Goal: Find specific page/section: Find specific page/section

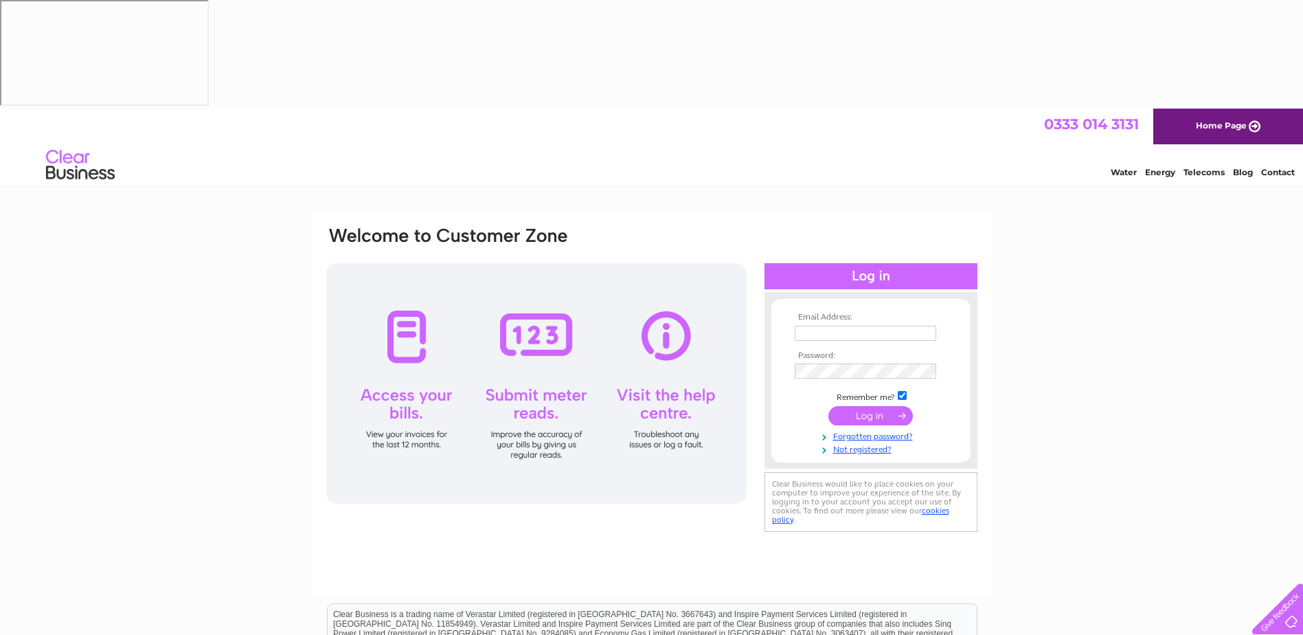
type input "jamie@primalgym.co.uk"
click at [888, 406] on input "submit" at bounding box center [870, 415] width 84 height 19
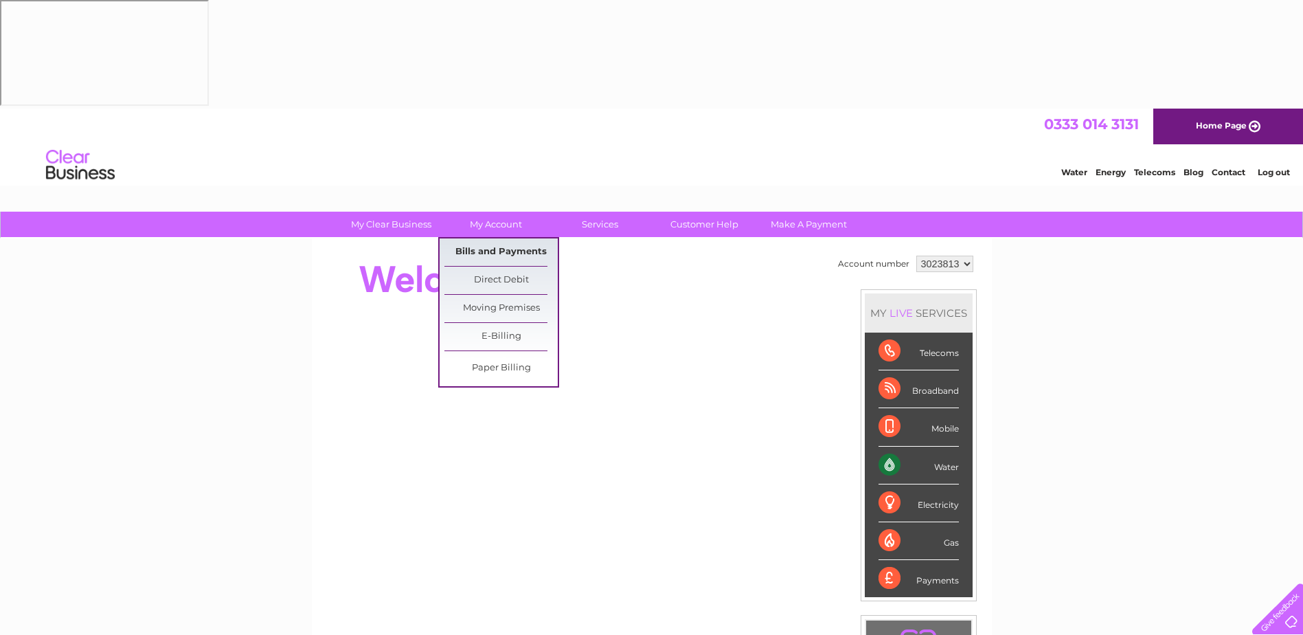
click at [508, 238] on link "Bills and Payments" at bounding box center [500, 251] width 113 height 27
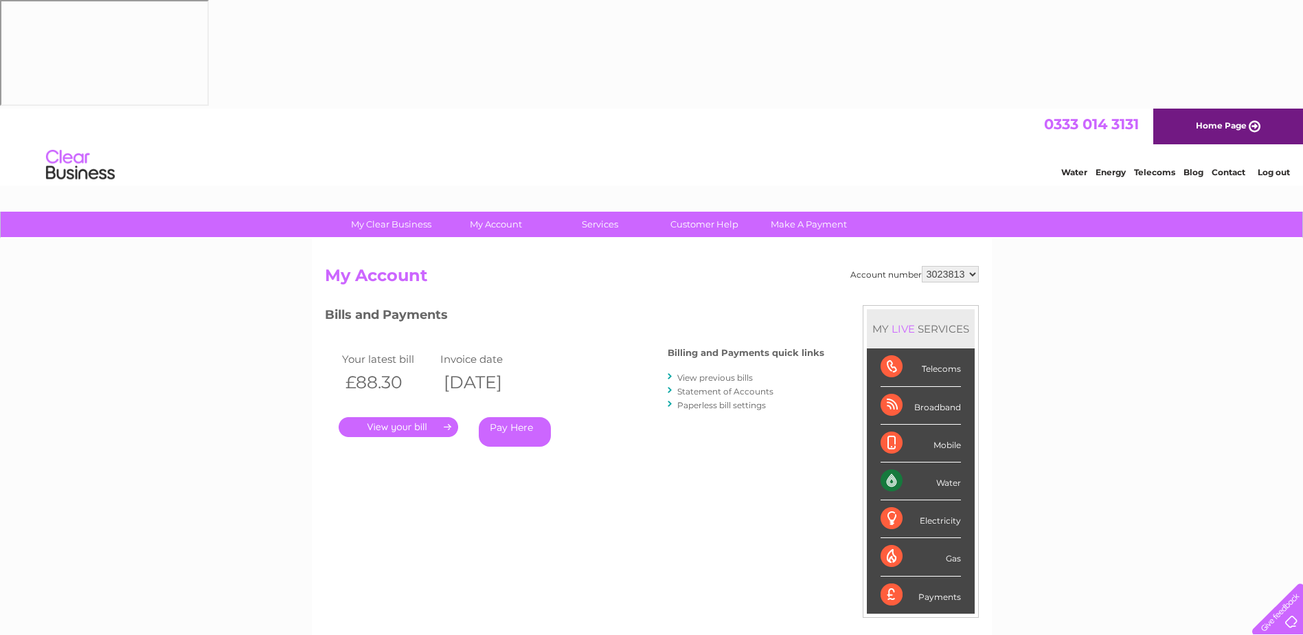
click at [424, 417] on link "." at bounding box center [399, 427] width 120 height 20
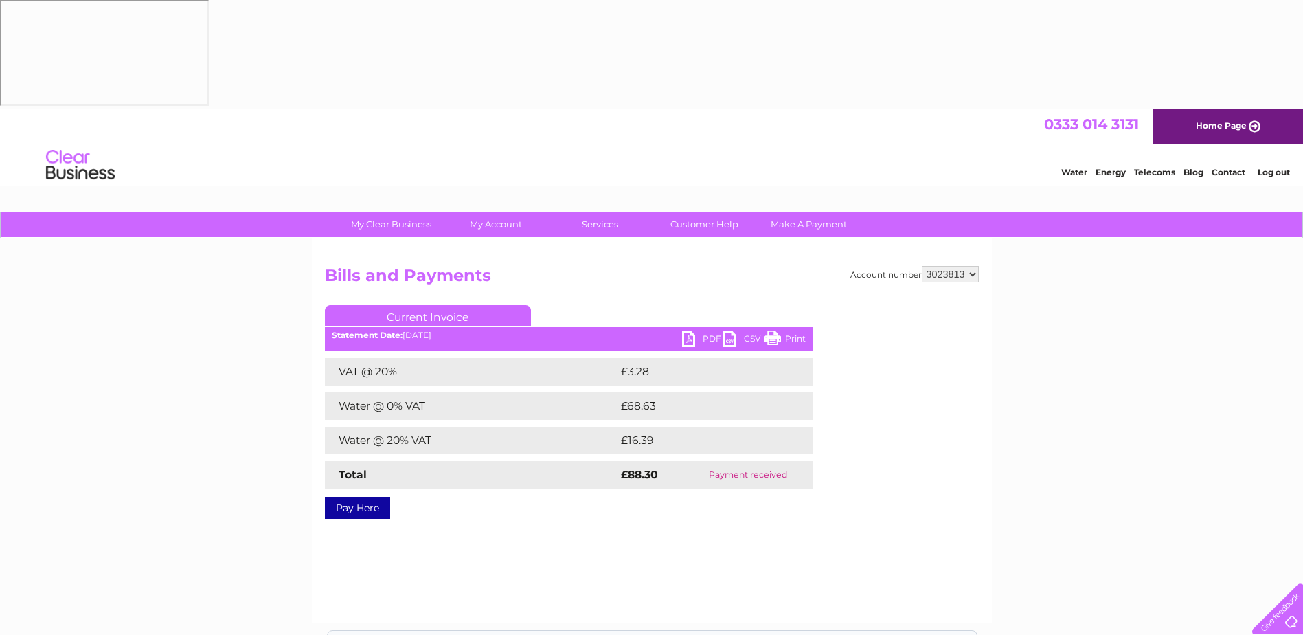
click at [691, 330] on link "PDF" at bounding box center [702, 340] width 41 height 20
